Goal: Task Accomplishment & Management: Complete application form

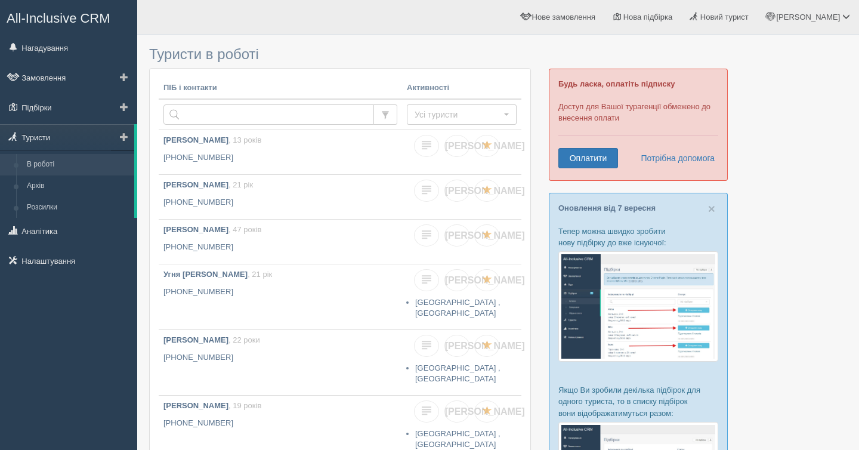
click at [81, 139] on link "Туристи" at bounding box center [67, 137] width 134 height 26
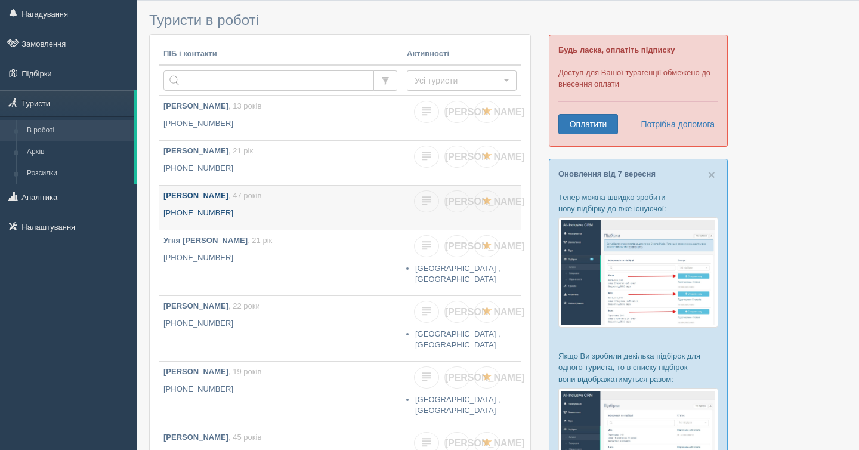
scroll to position [42, 0]
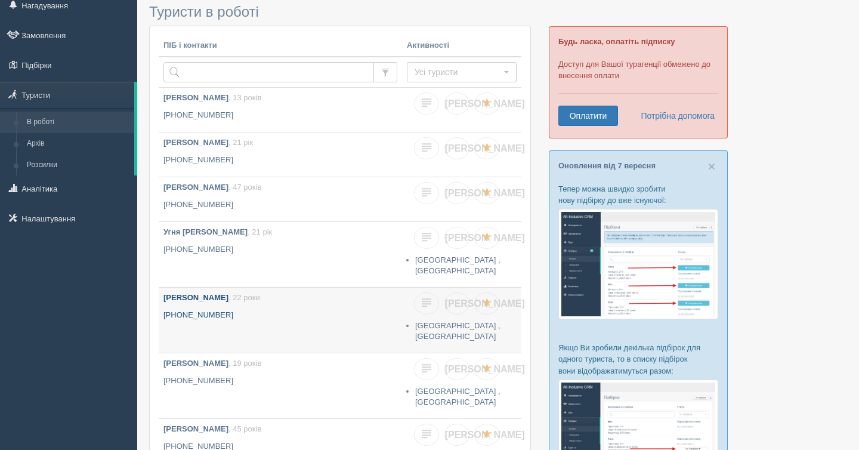
click at [294, 323] on link "Тевосян Вачик Рафаельович , 22 роки +380 50 307 6595" at bounding box center [280, 320] width 243 height 65
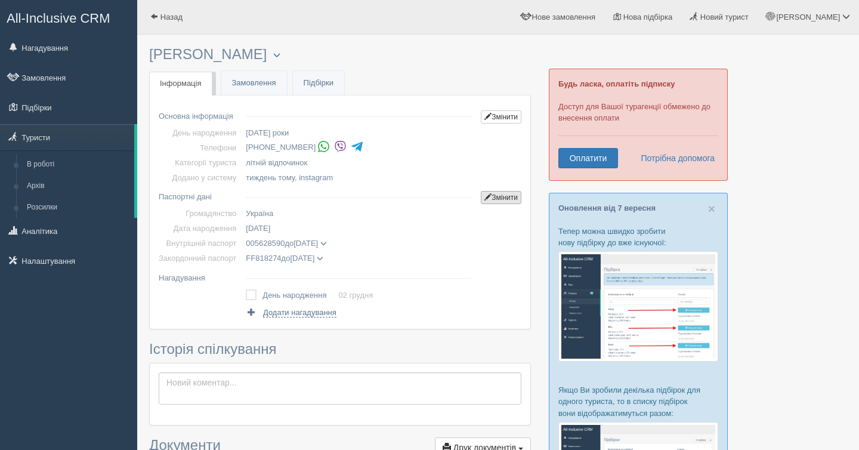
click at [512, 201] on link "Змінити" at bounding box center [501, 197] width 41 height 13
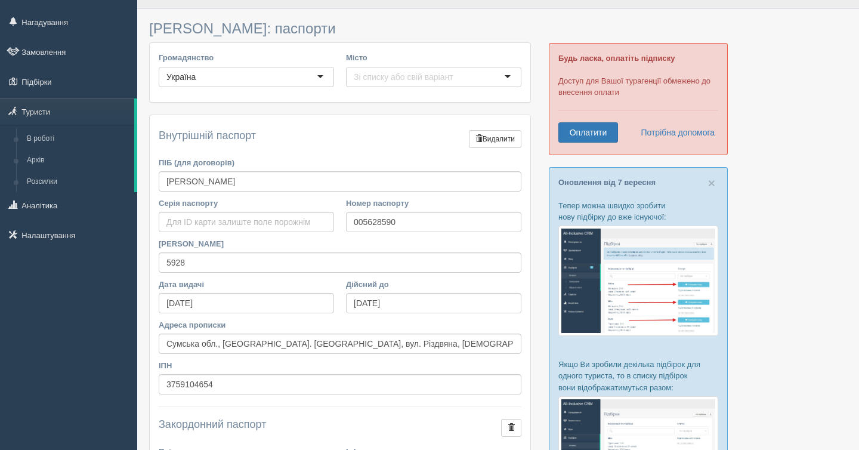
scroll to position [291, 0]
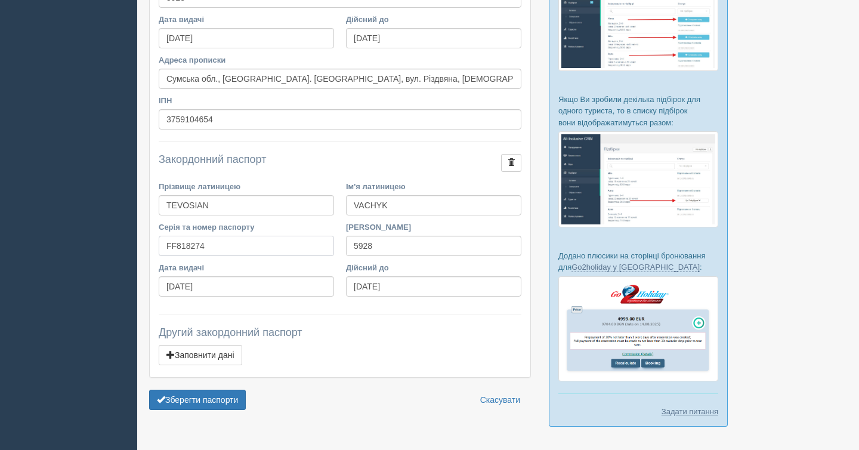
click at [166, 249] on input "FF818274" at bounding box center [246, 246] width 175 height 20
type input "GM443590"
click at [186, 291] on input "[DATE]" at bounding box center [246, 286] width 175 height 20
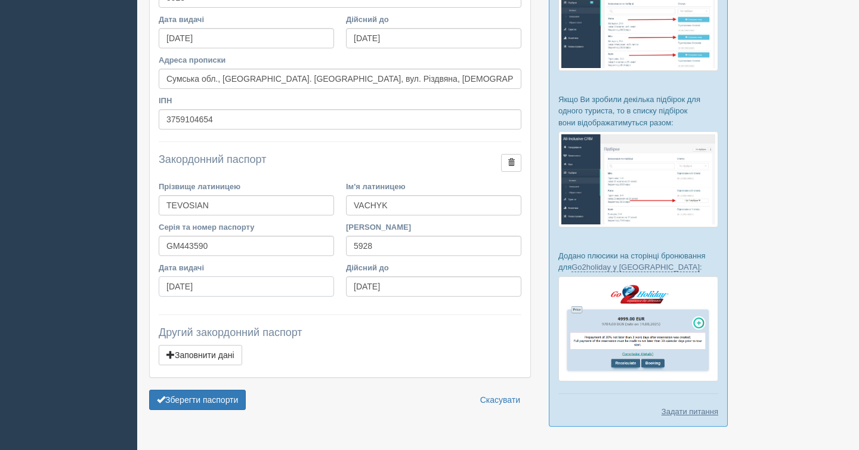
click at [186, 291] on input "[DATE]" at bounding box center [246, 286] width 175 height 20
type input "[DATE]"
click at [376, 303] on div "Внутрішній паспорт Видалити Заповнити дані ПІБ (для договорів) [PERSON_NAME] Се…" at bounding box center [340, 113] width 381 height 527
click at [361, 292] on input "[DATE]" at bounding box center [433, 286] width 175 height 20
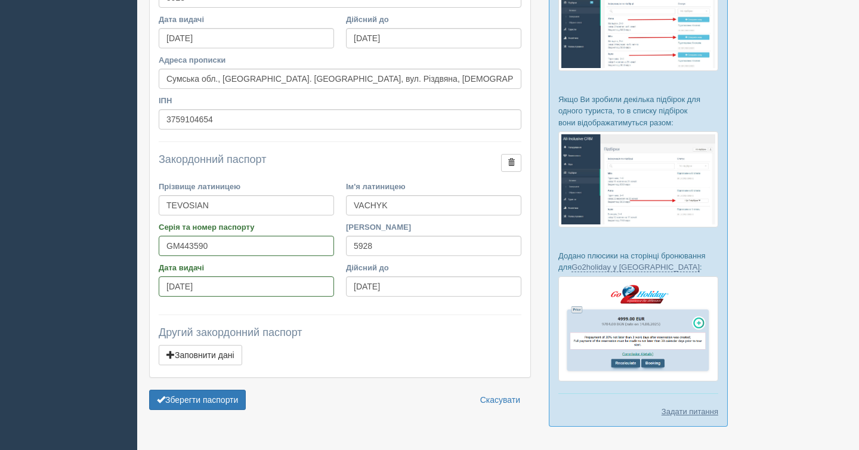
click at [423, 341] on div "Другий закордонний паспорт Заповнити дані Прізвище латиницею Ім'я латиницею Сер…" at bounding box center [340, 347] width 363 height 41
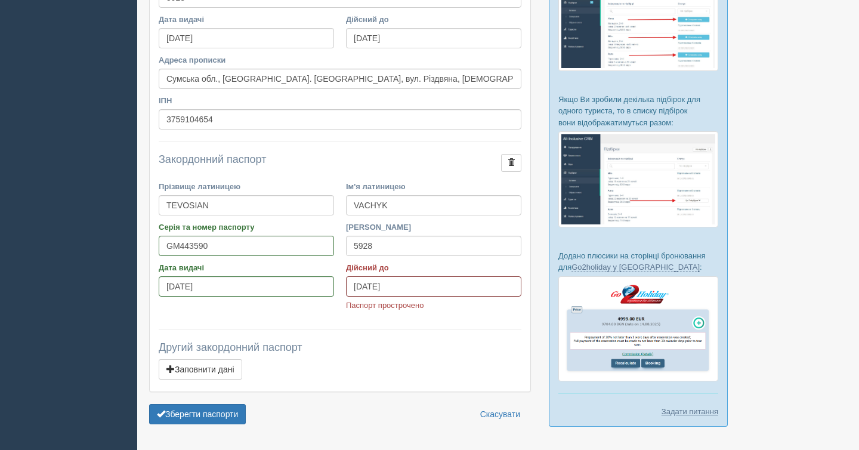
click at [393, 288] on input "[DATE]" at bounding box center [433, 286] width 175 height 20
type input "[DATE]"
click at [415, 328] on div "Внутрішній паспорт Видалити Заповнити дані ПІБ (для договорів) [PERSON_NAME] Се…" at bounding box center [340, 121] width 381 height 542
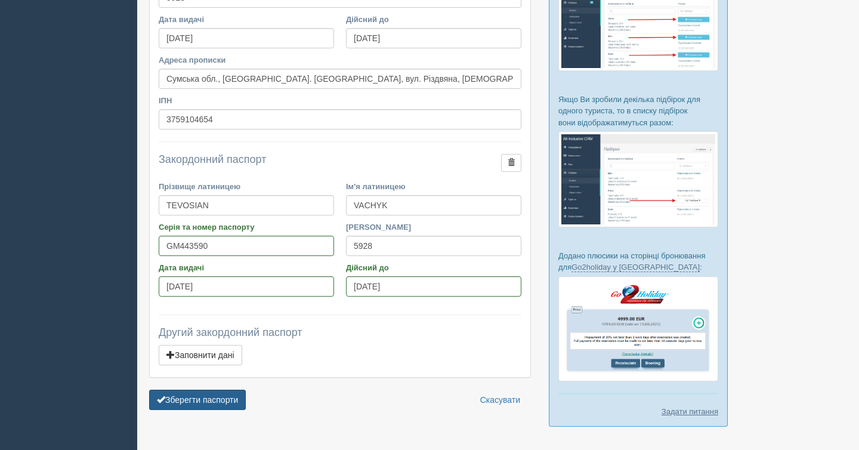
click at [212, 399] on button "Зберегти паспорти" at bounding box center [197, 400] width 97 height 20
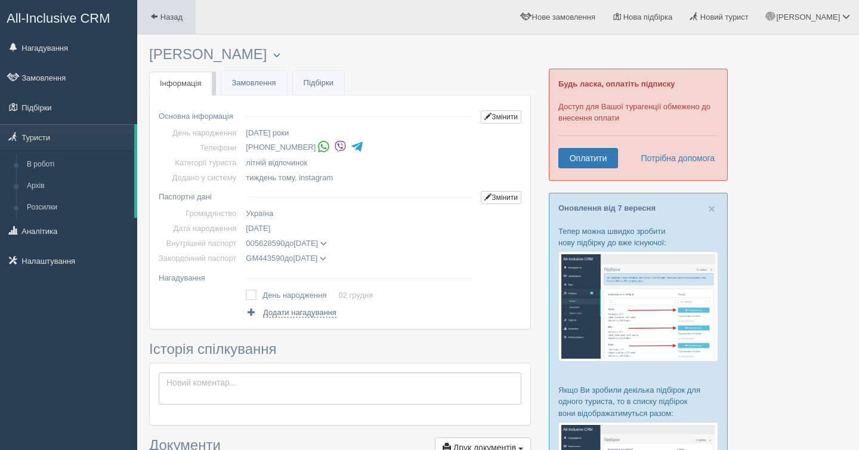
click at [183, 21] on span "Назад" at bounding box center [171, 17] width 22 height 9
